Goal: Transaction & Acquisition: Purchase product/service

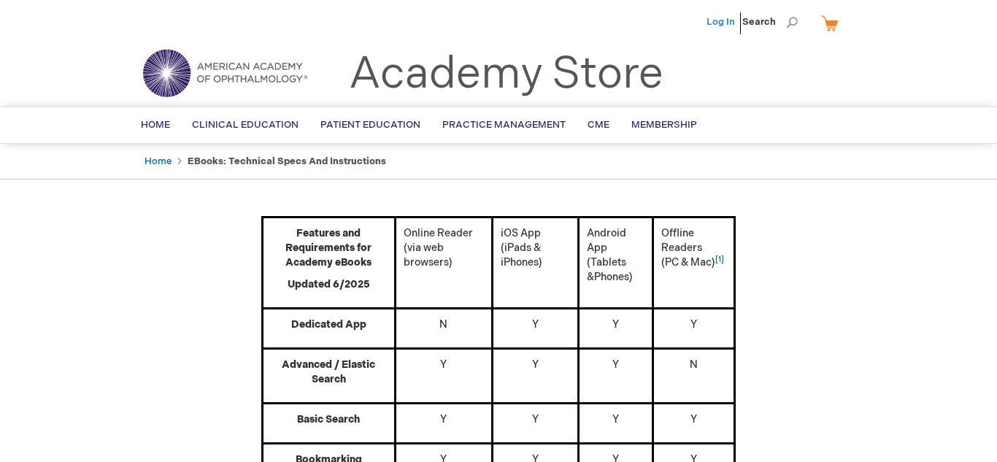
click at [724, 19] on link "Log In" at bounding box center [721, 22] width 28 height 12
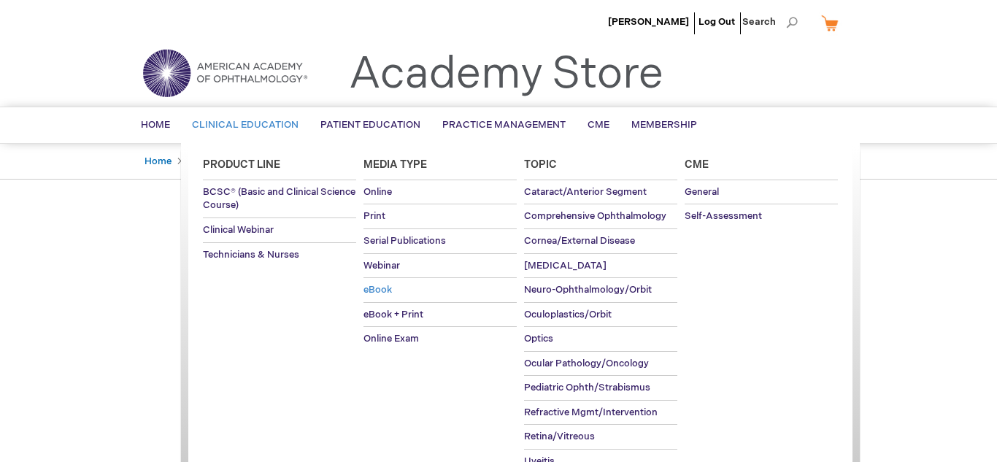
click at [380, 293] on span "eBook" at bounding box center [377, 290] width 28 height 12
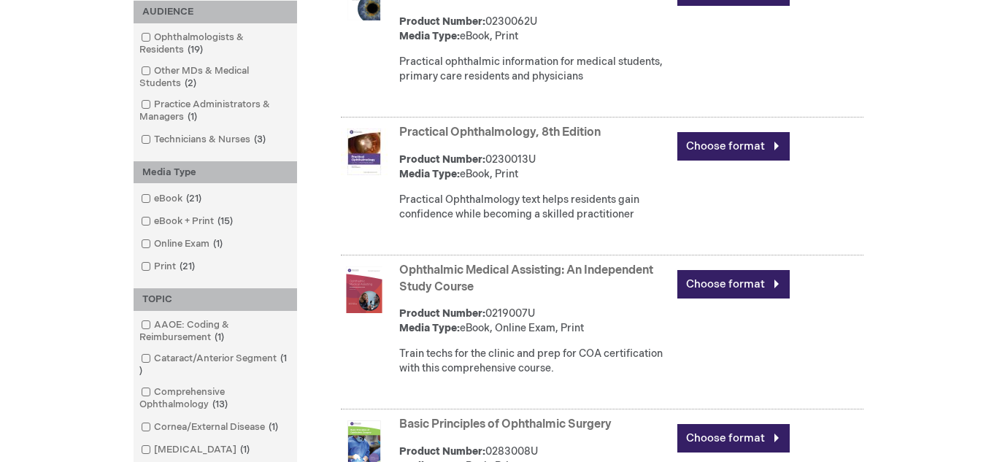
scroll to position [342, 0]
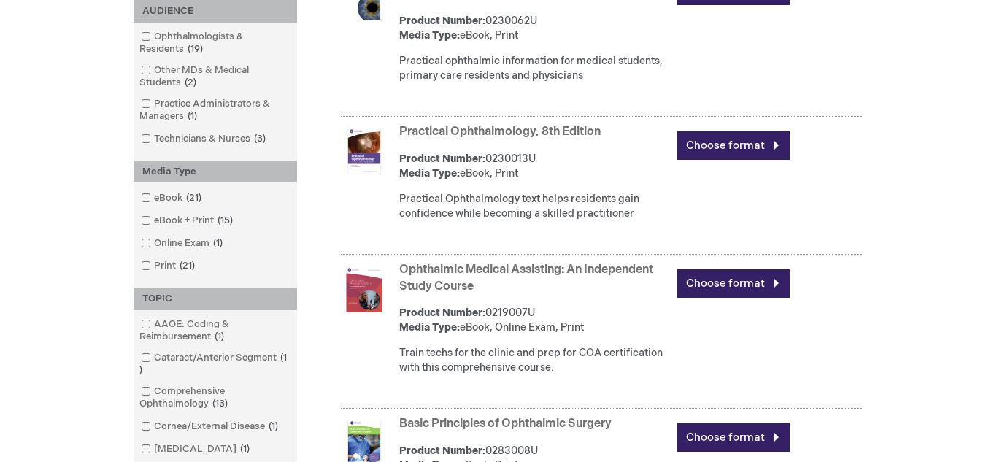
click at [539, 274] on link "Ophthalmic Medical Assisting: An Independent Study Course" at bounding box center [526, 278] width 254 height 31
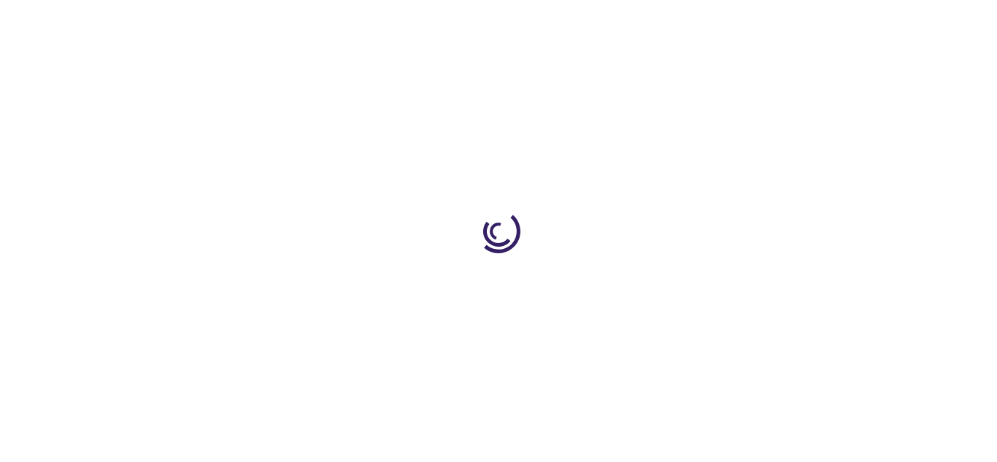
type input "0"
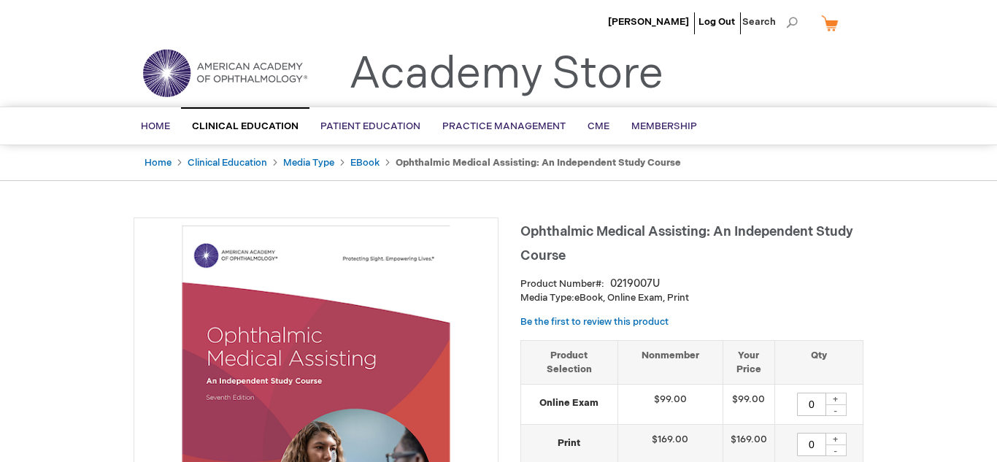
click at [828, 25] on link "My Cart" at bounding box center [835, 23] width 35 height 26
